Goal: Information Seeking & Learning: Learn about a topic

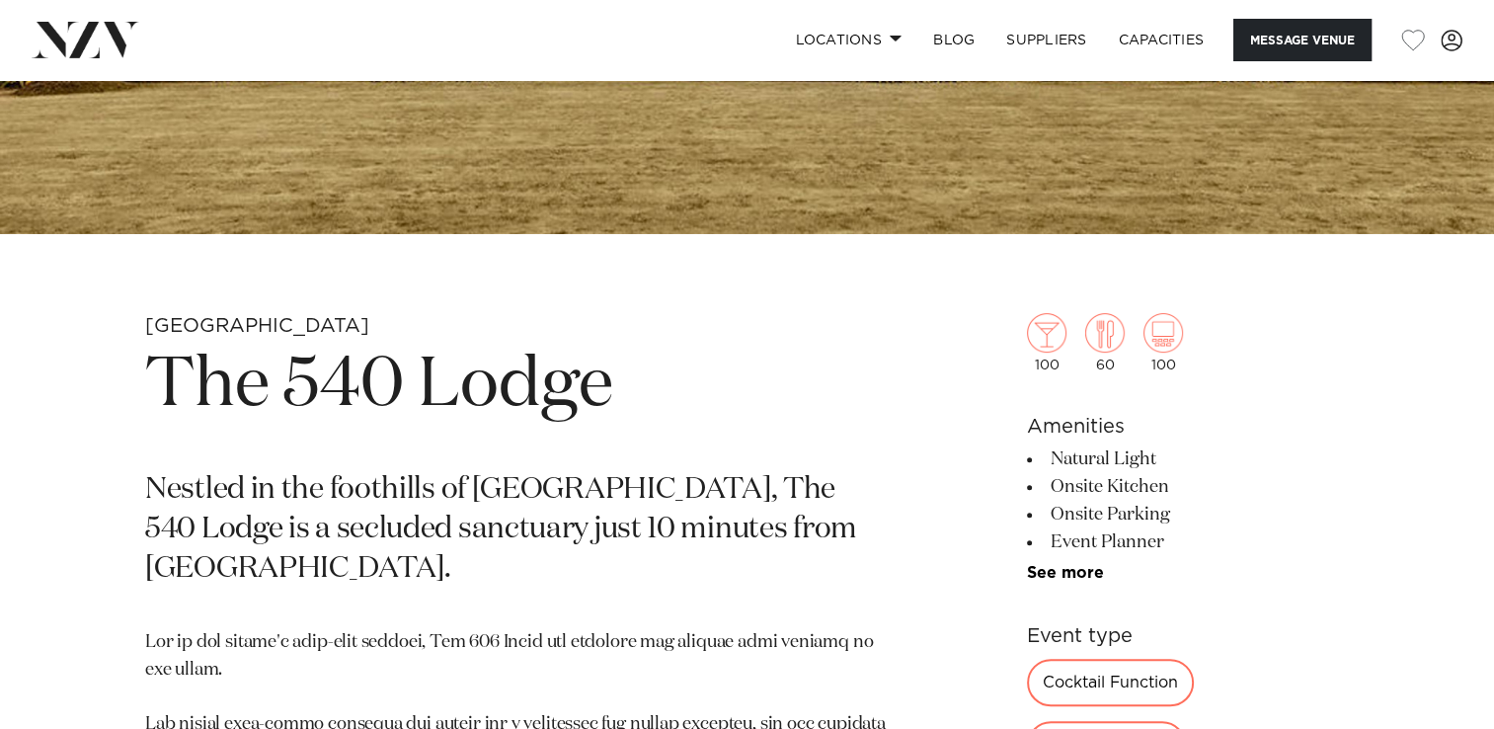
scroll to position [683, 0]
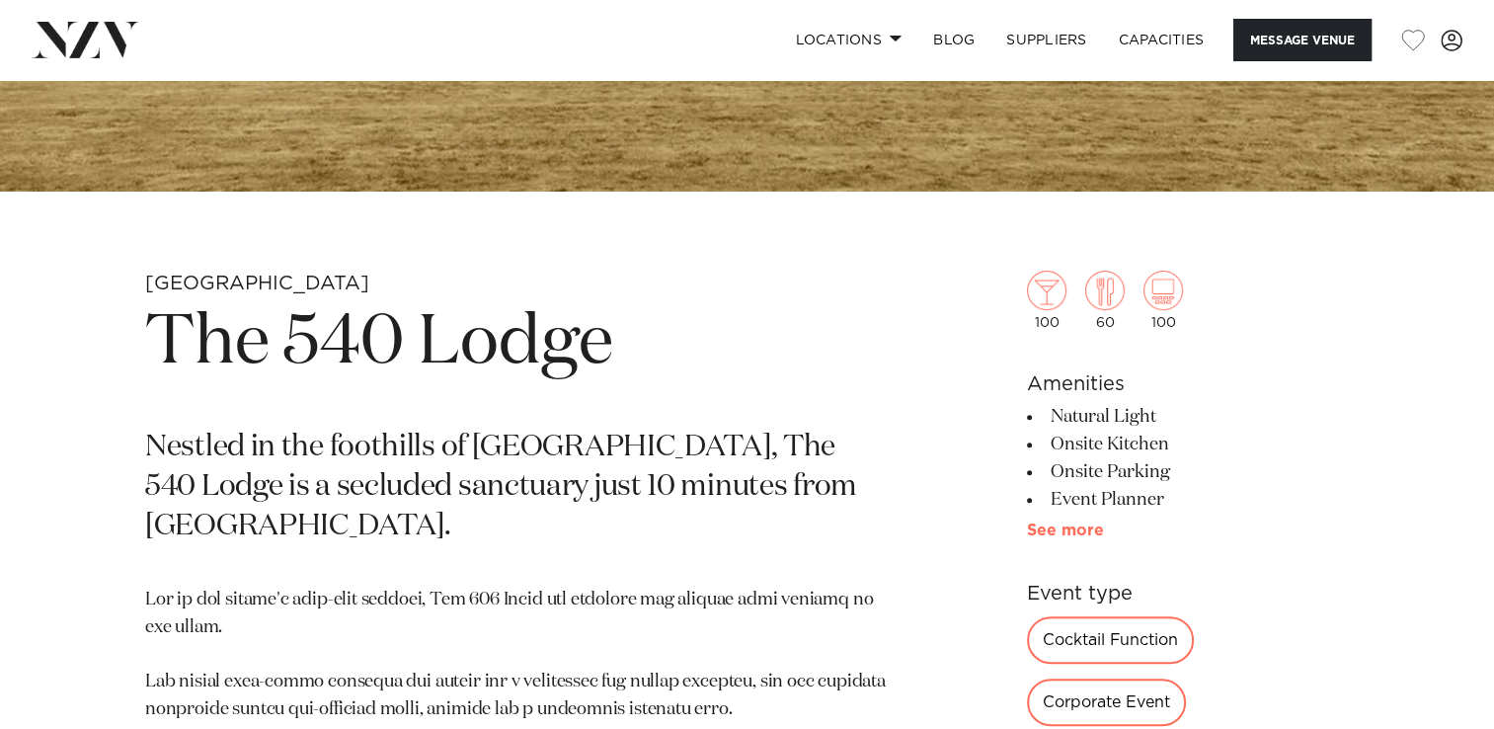
click at [1053, 522] on link "See more" at bounding box center [1104, 530] width 154 height 16
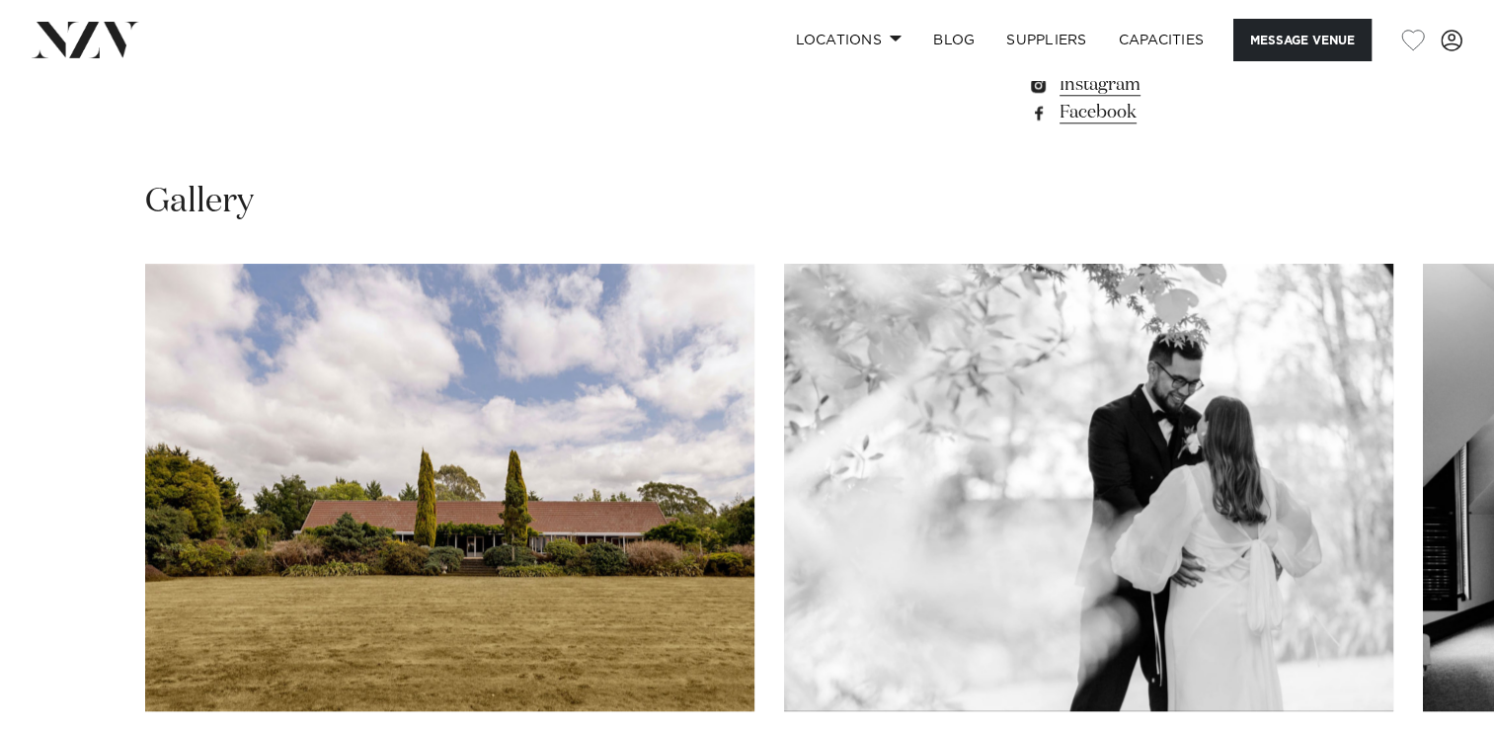
scroll to position [1936, 0]
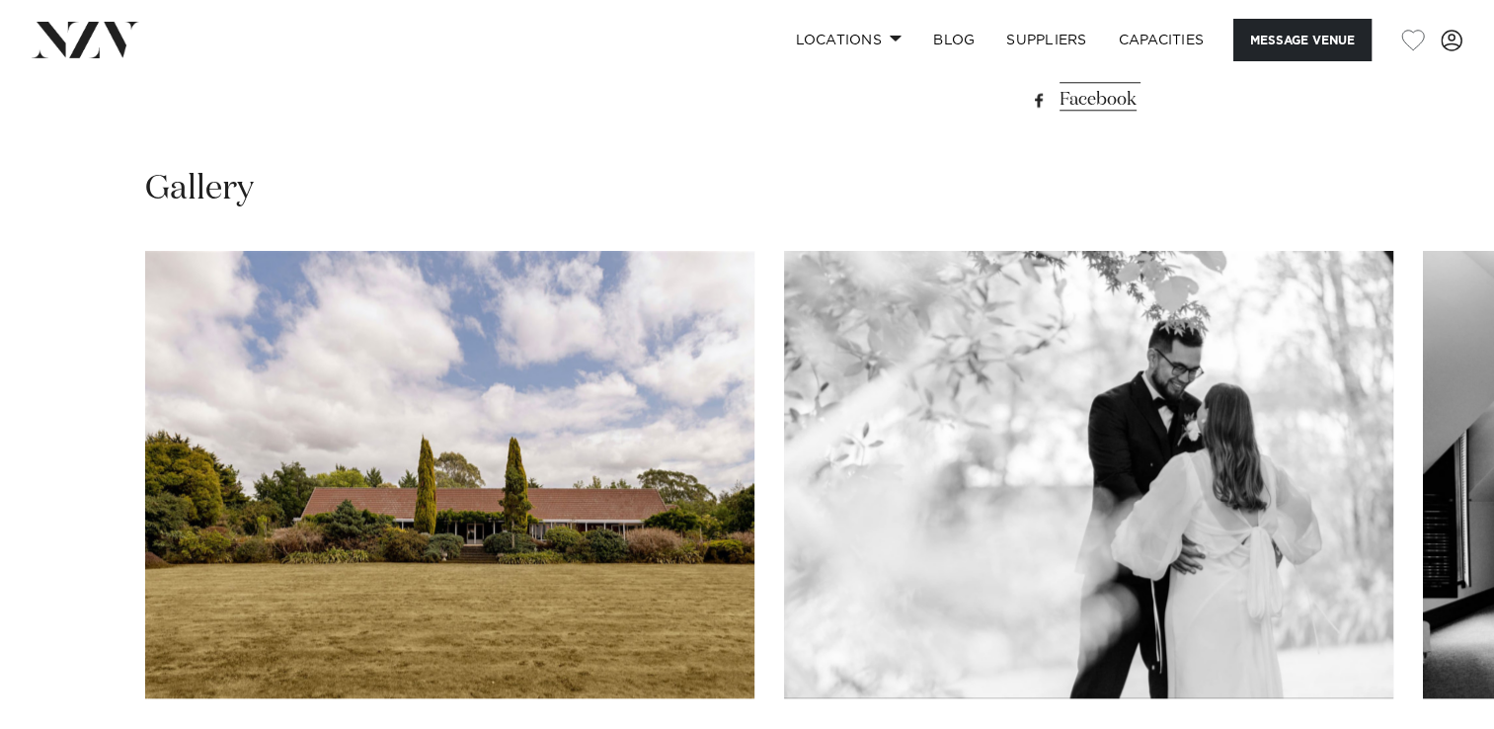
click at [1493, 705] on swiper-container at bounding box center [747, 522] width 1494 height 542
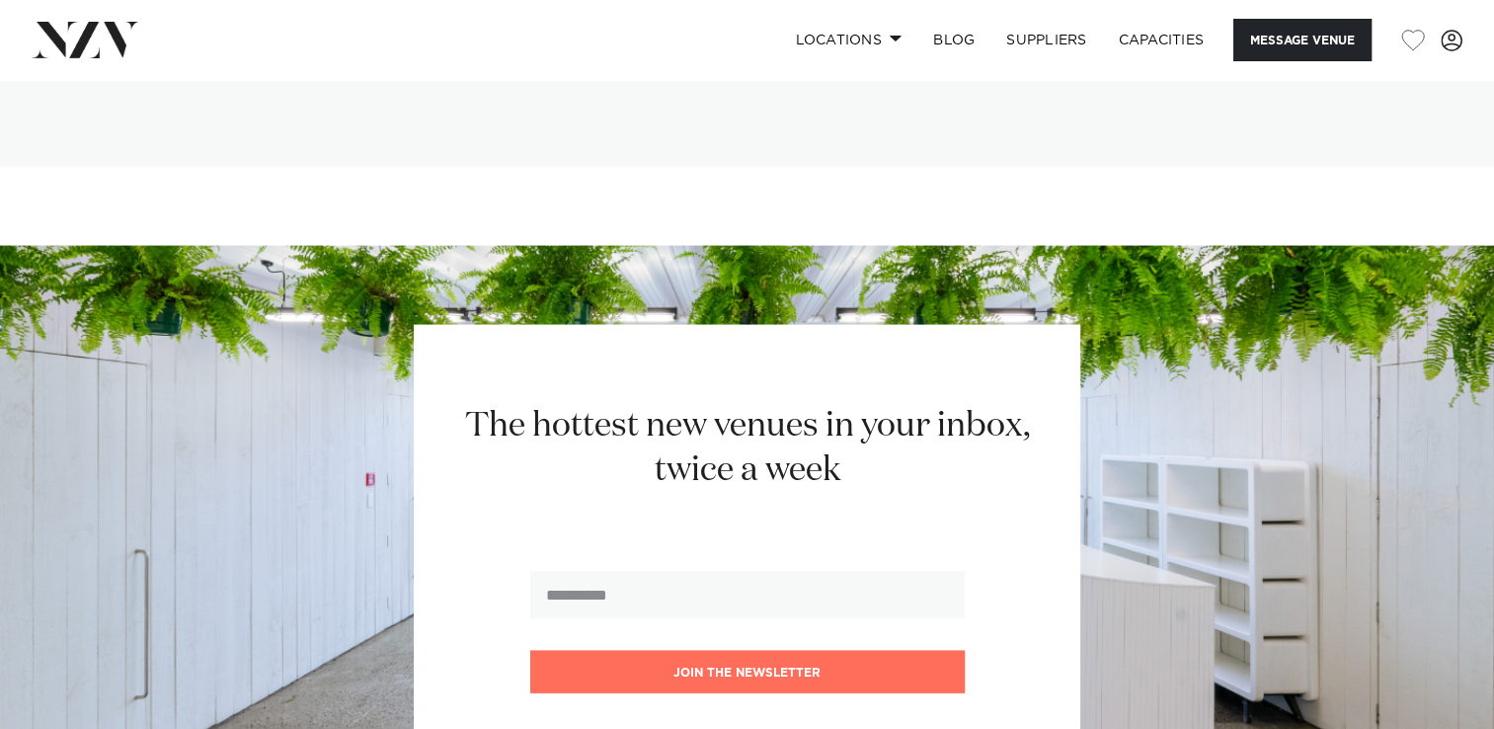
scroll to position [4037, 0]
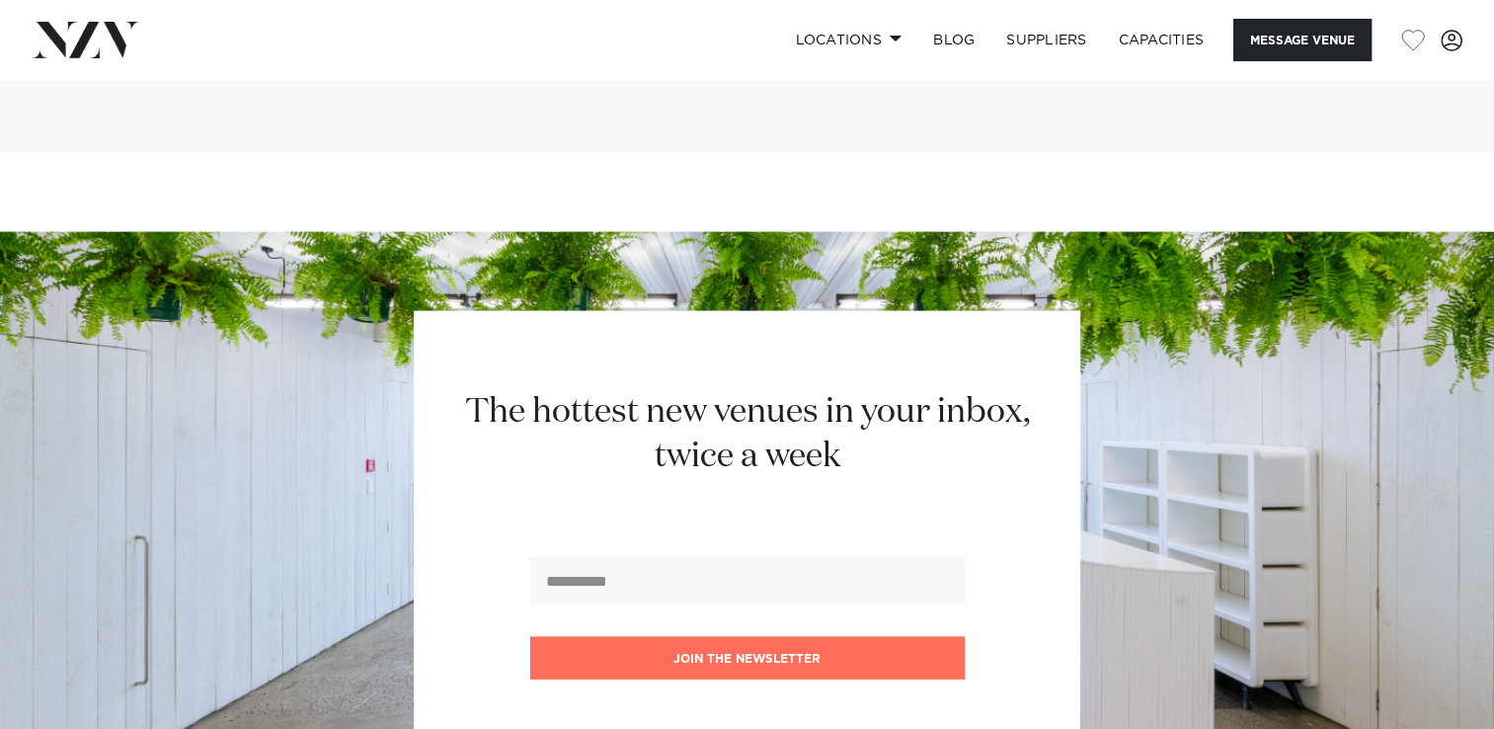
drag, startPoint x: 672, startPoint y: 417, endPoint x: 660, endPoint y: 397, distance: 23.0
click at [660, 397] on h2 "The hottest new venues in your inbox, twice a week" at bounding box center [746, 434] width 613 height 89
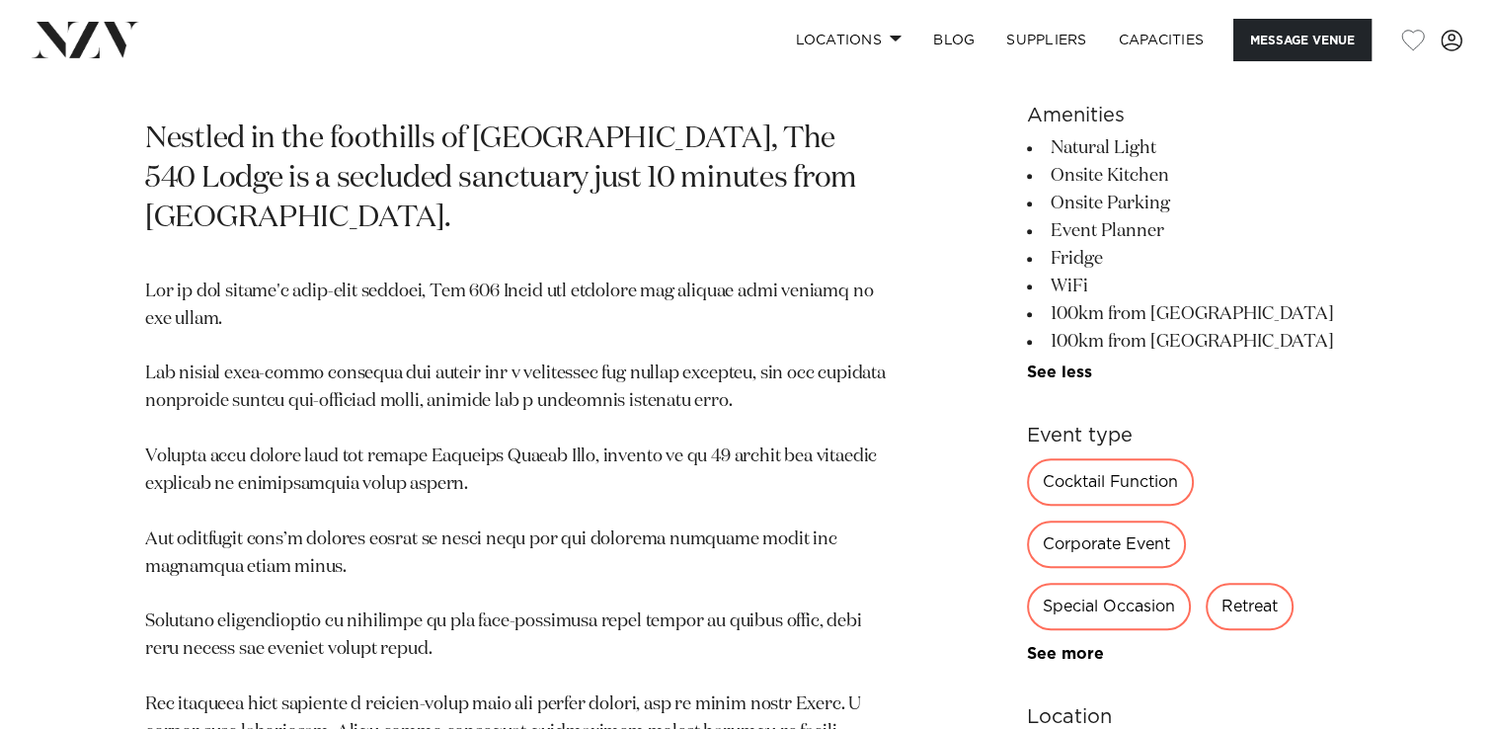
scroll to position [975, 0]
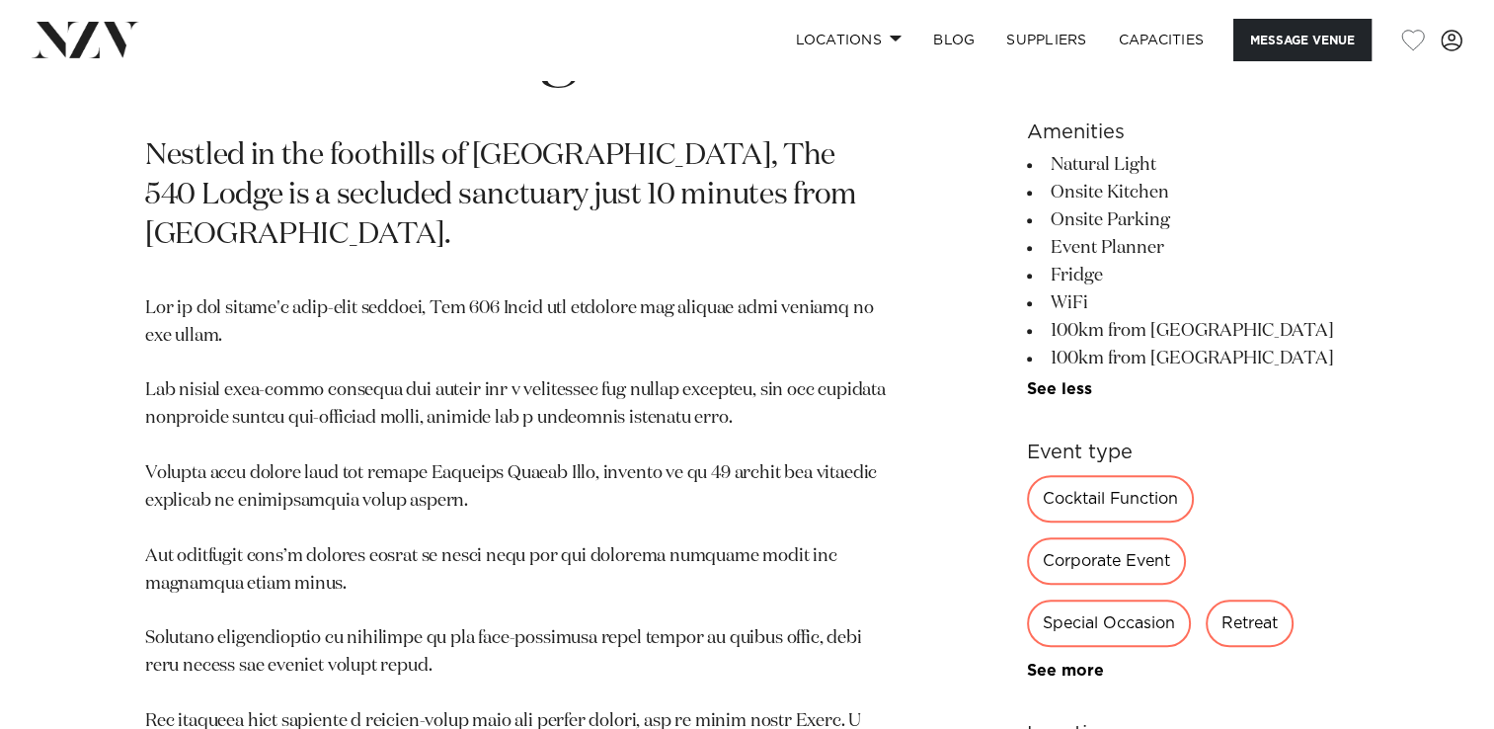
click at [1118, 564] on div "Corporate Event" at bounding box center [1106, 560] width 159 height 47
click at [1078, 495] on div "Cocktail Function" at bounding box center [1110, 498] width 167 height 47
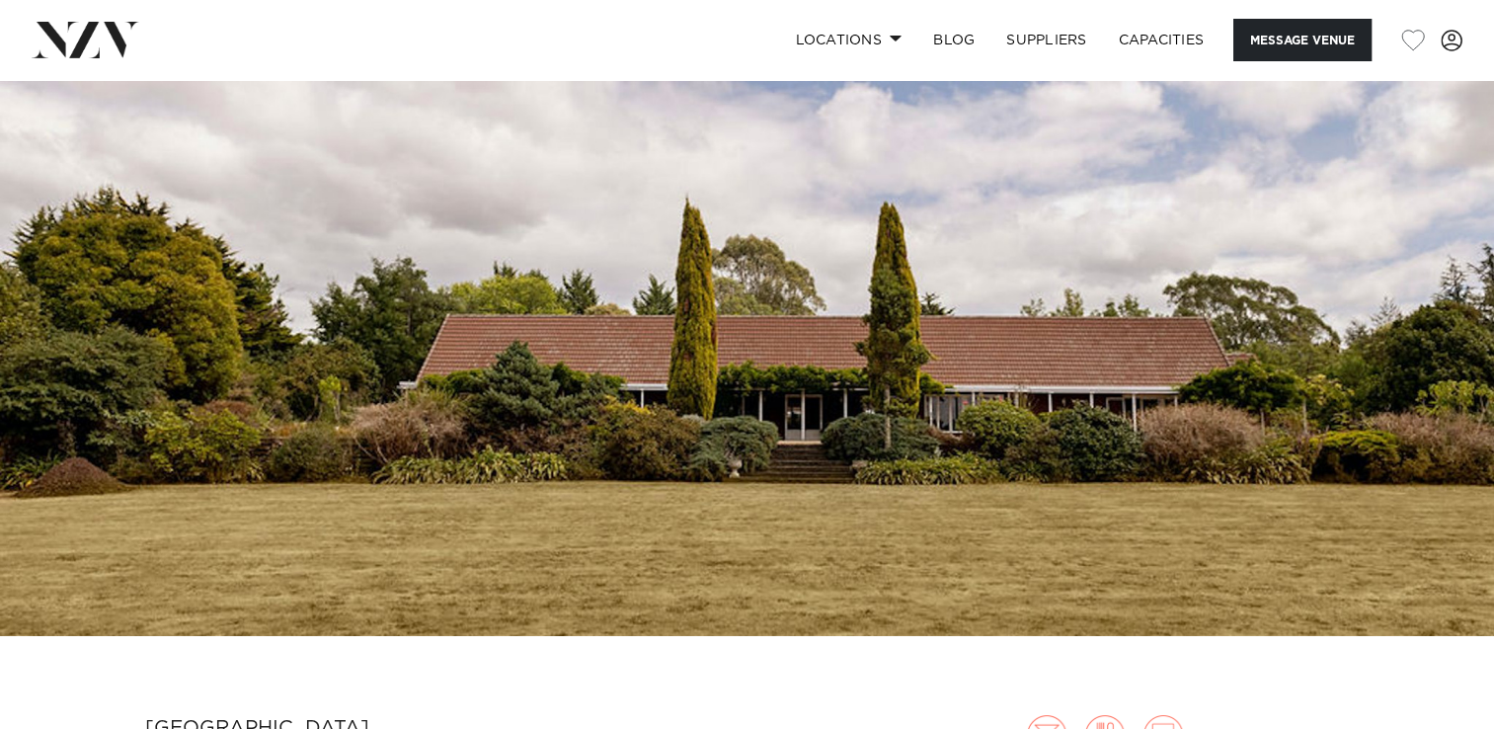
scroll to position [233, 0]
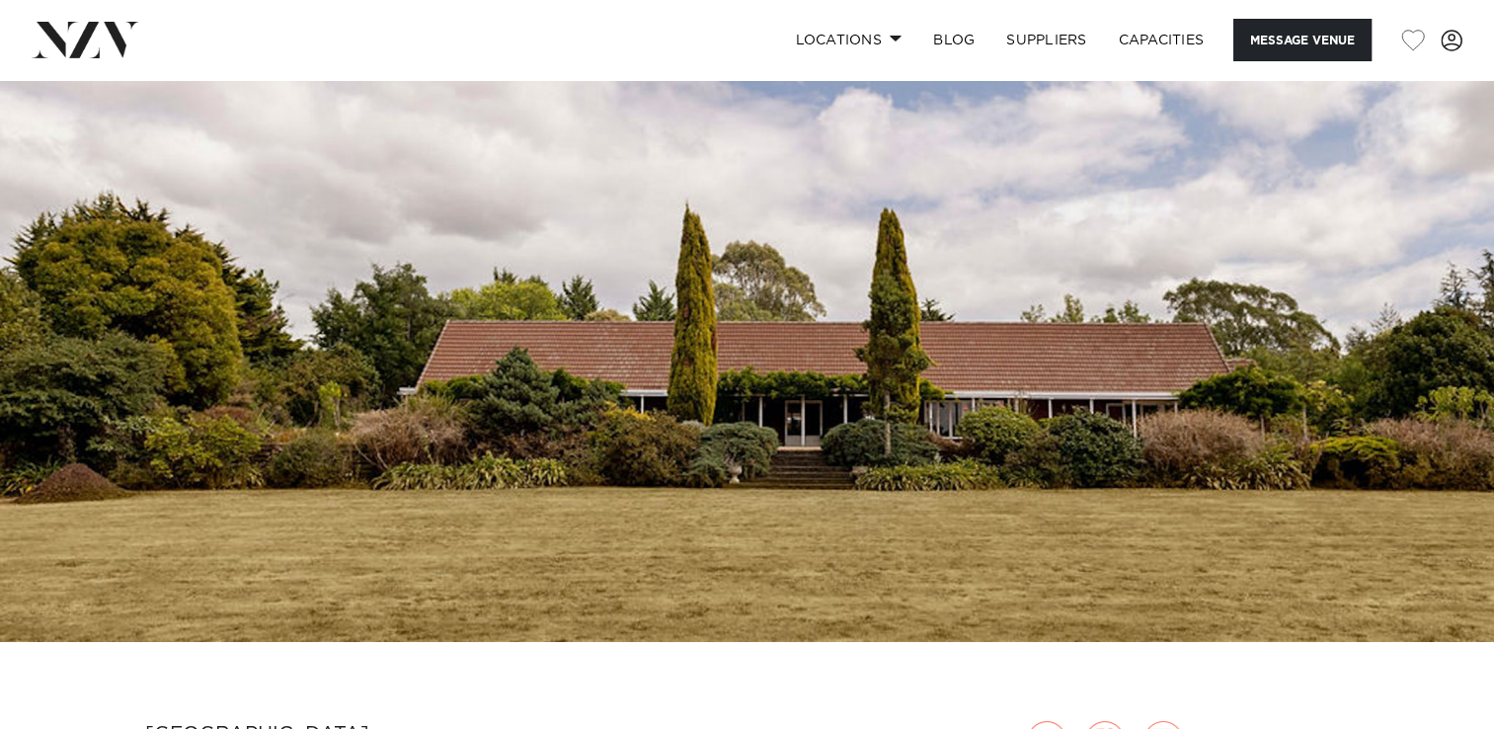
click at [687, 369] on img at bounding box center [747, 292] width 1494 height 700
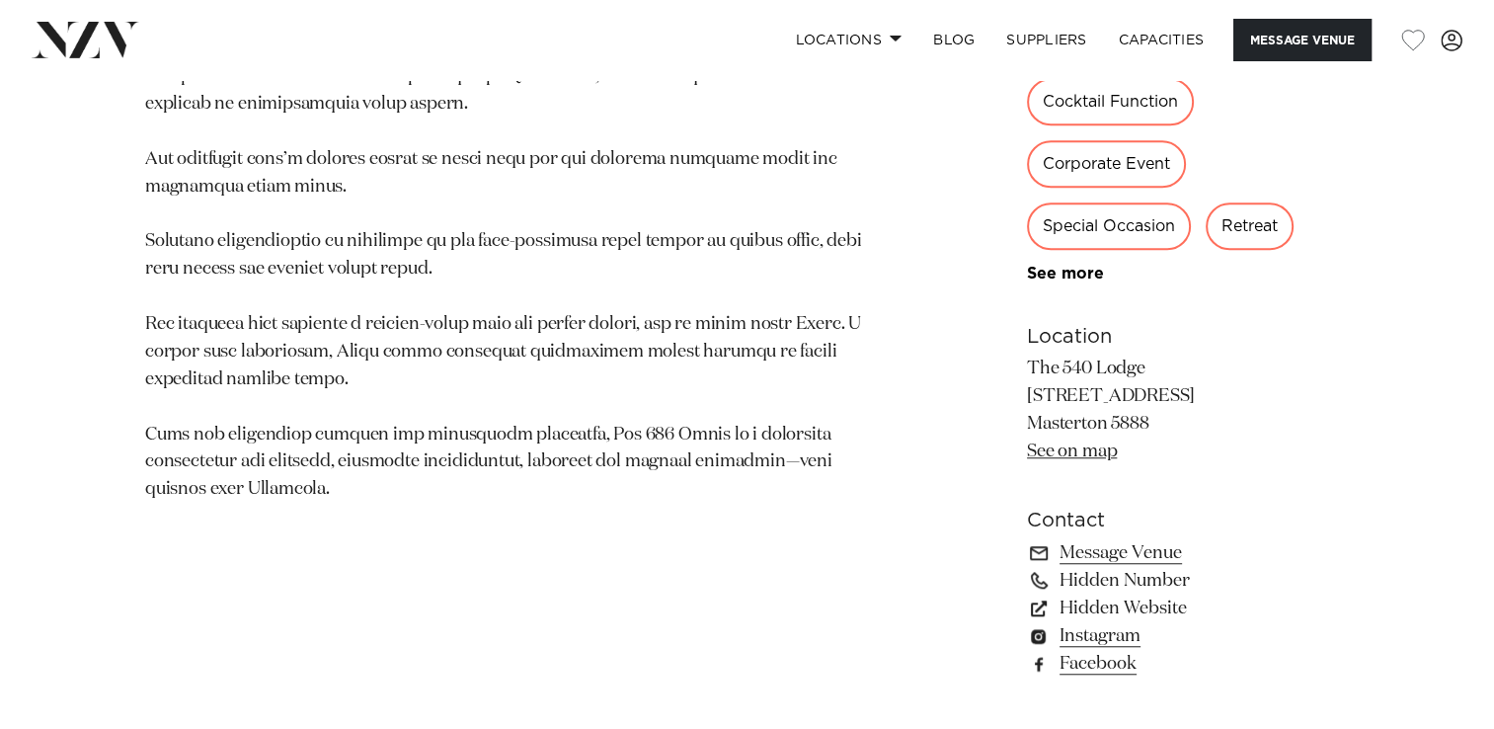
scroll to position [1422, 0]
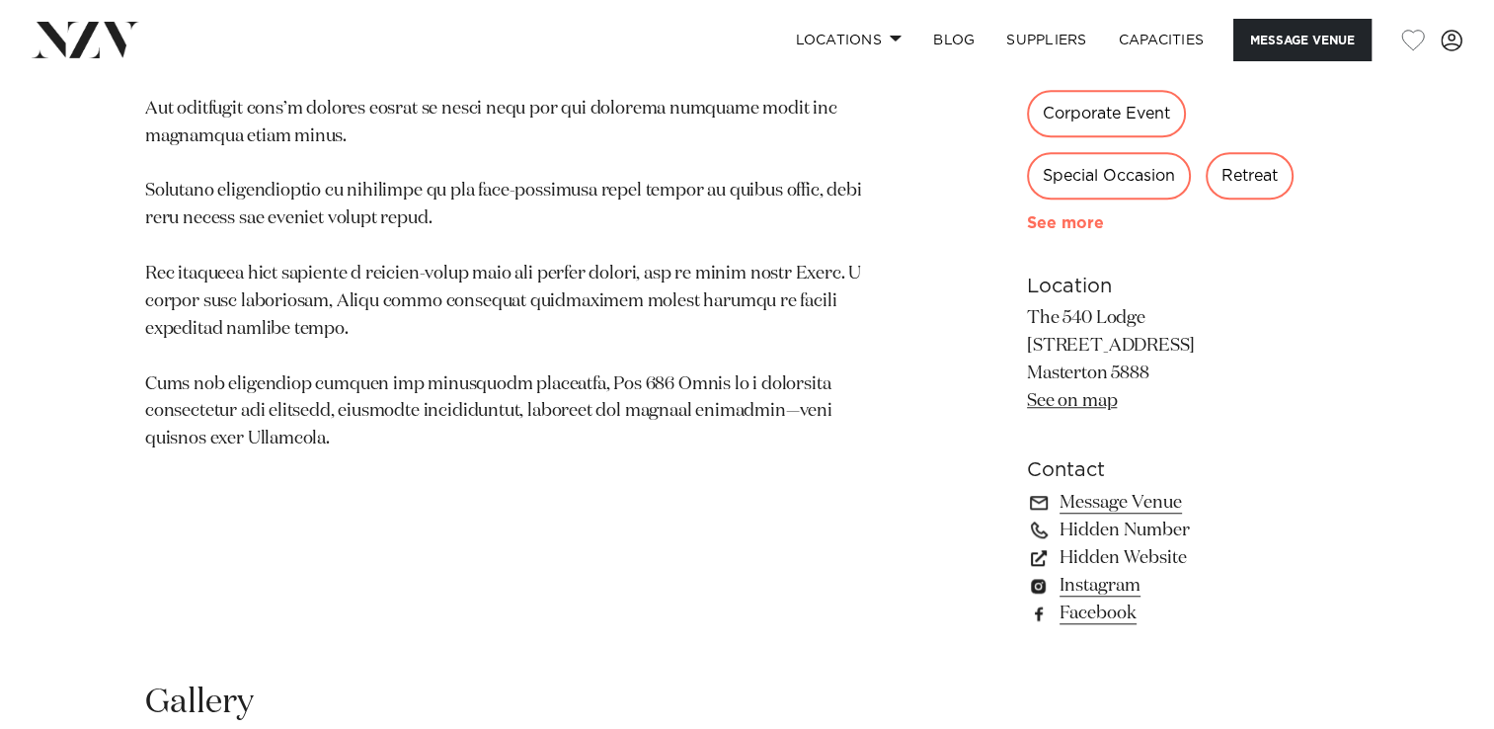
click at [1031, 221] on link "See more" at bounding box center [1104, 223] width 154 height 16
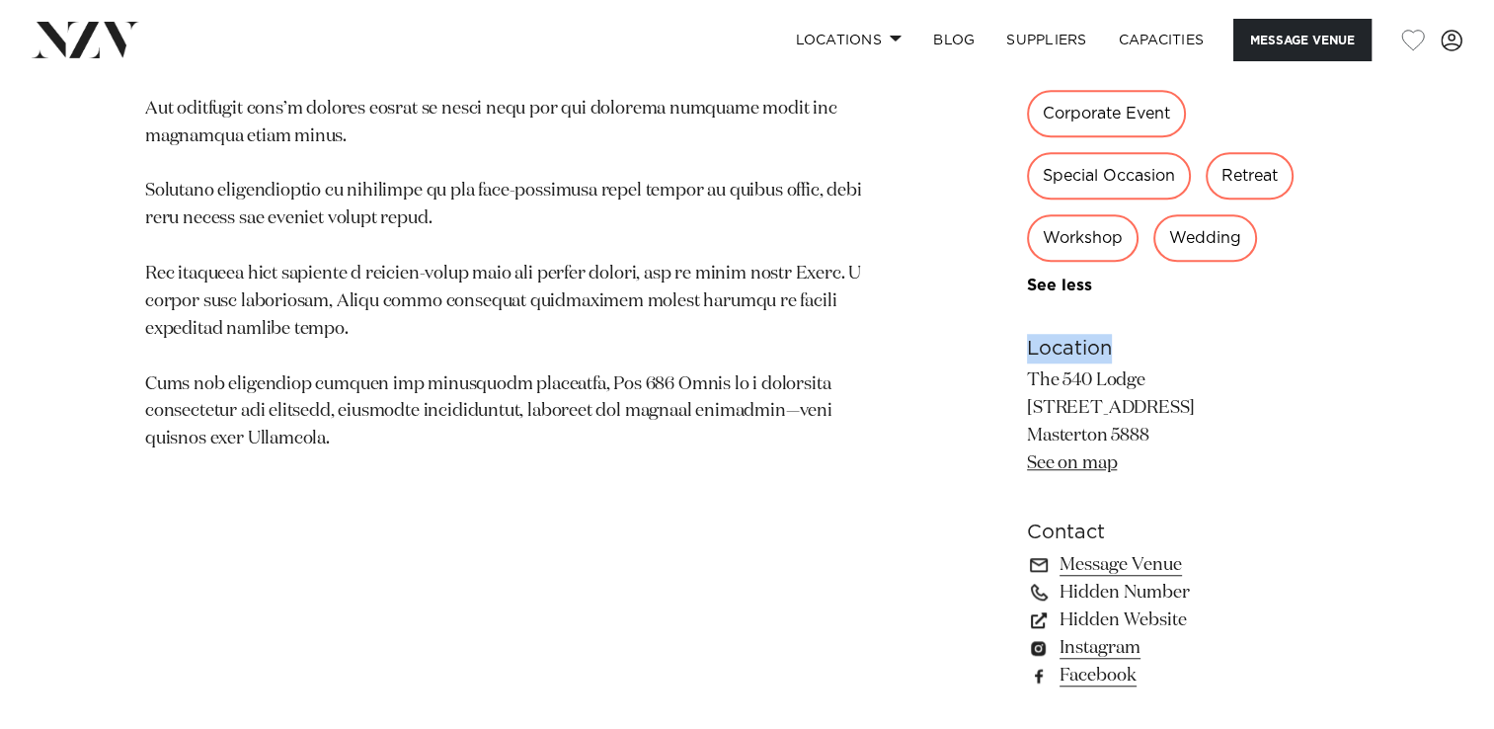
drag, startPoint x: 1492, startPoint y: 269, endPoint x: 1435, endPoint y: 231, distance: 68.5
click at [1435, 231] on div "[GEOGRAPHIC_DATA] The 540 Lodge Nestled in the foothills of [GEOGRAPHIC_DATA], …" at bounding box center [747, 122] width 1494 height 1181
click at [1217, 375] on p "The 540 Lodge [STREET_ADDRESS] Masterton 5888 See on map" at bounding box center [1188, 422] width 322 height 111
click at [1064, 463] on link "See on map" at bounding box center [1072, 463] width 90 height 18
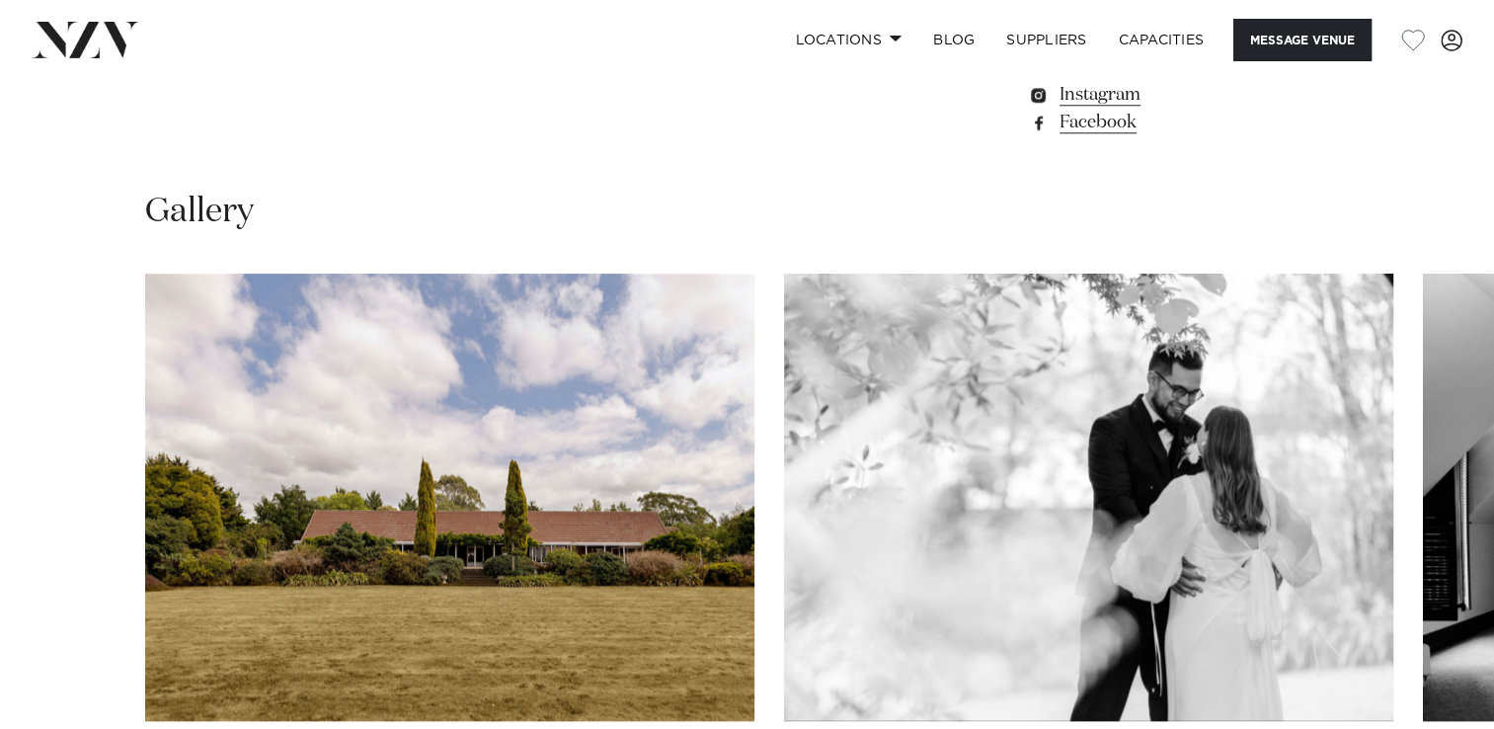
scroll to position [2007, 0]
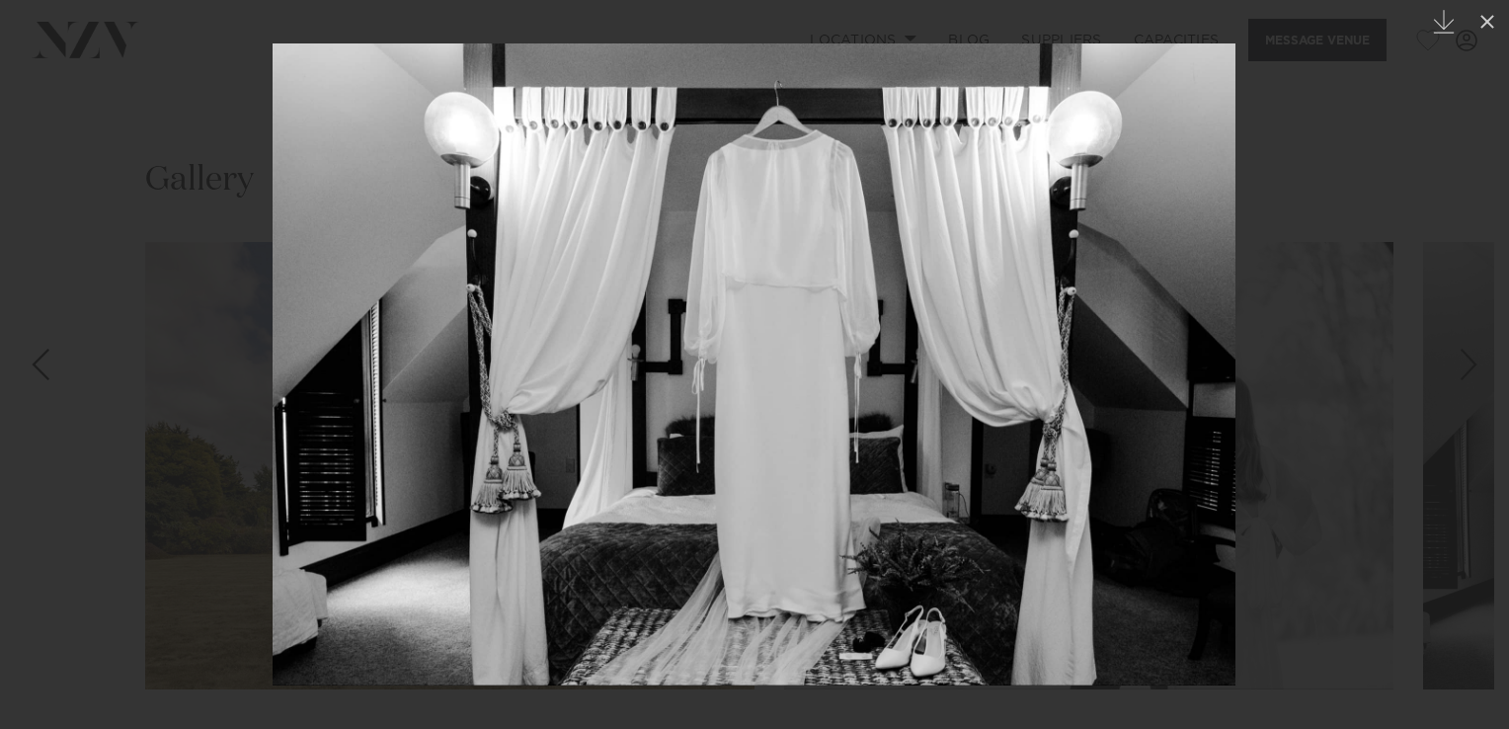
click at [1233, 407] on img at bounding box center [754, 364] width 963 height 642
click at [271, 480] on div at bounding box center [754, 364] width 1509 height 729
